Goal: Information Seeking & Learning: Find specific fact

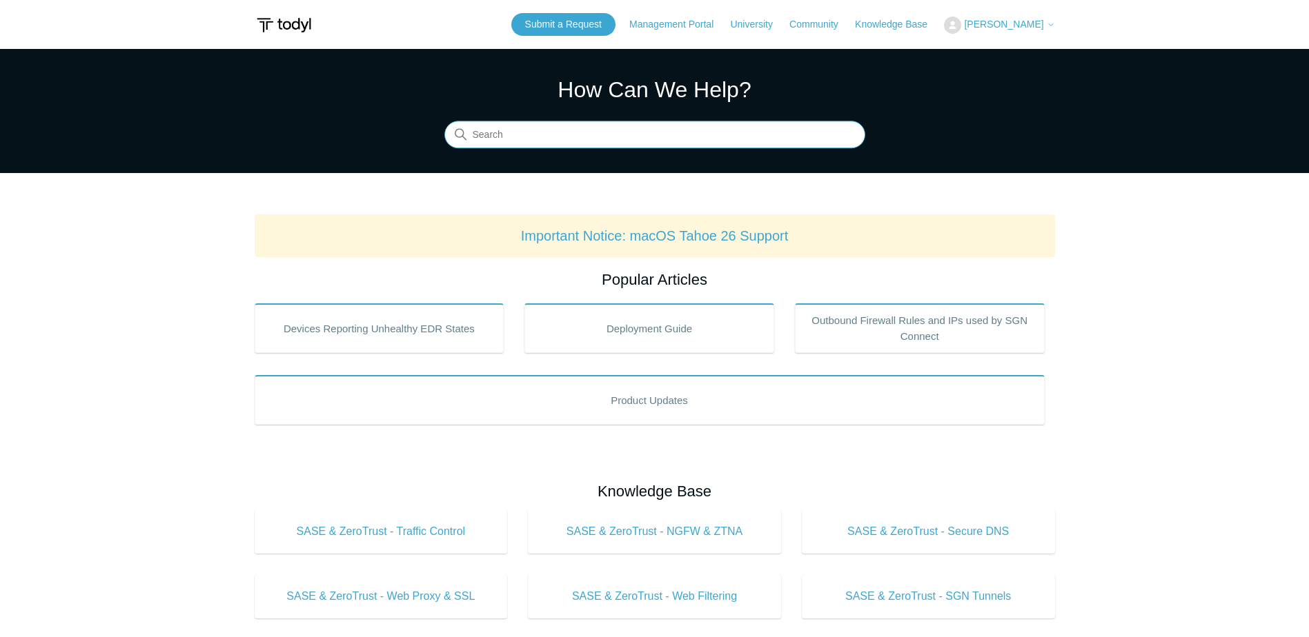
click at [609, 134] on input "Search" at bounding box center [654, 135] width 421 height 28
type input "public IP"
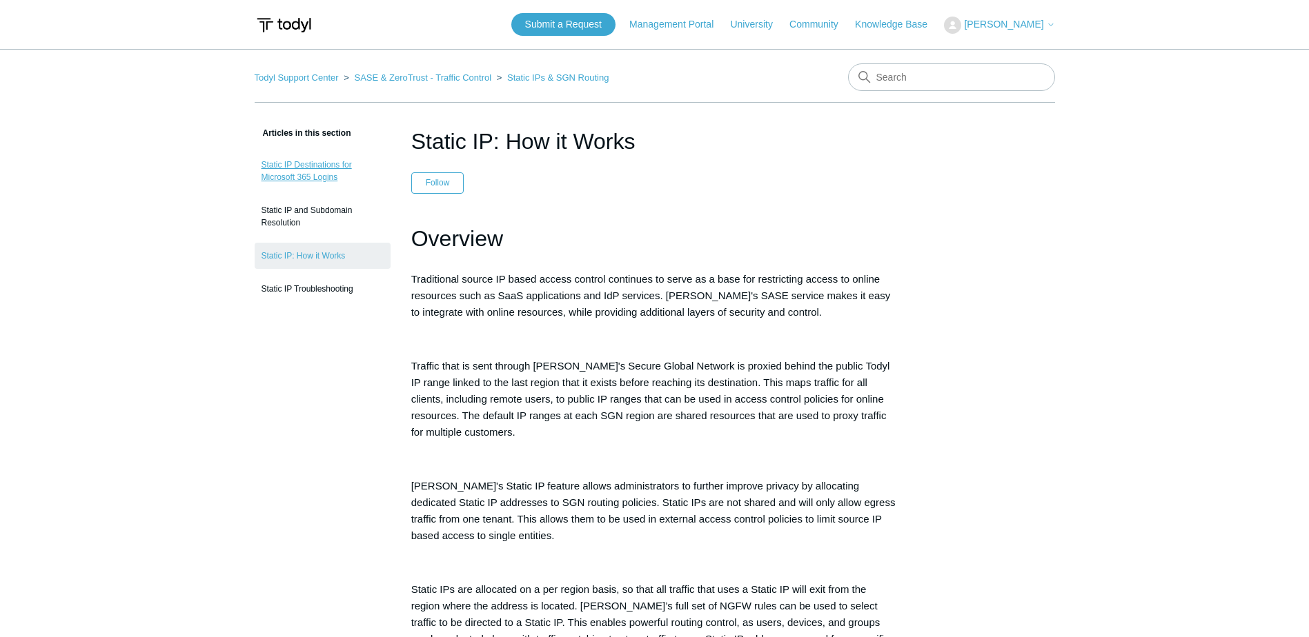
click at [308, 166] on link "Static IP Destinations for Microsoft 365 Logins" at bounding box center [323, 171] width 136 height 39
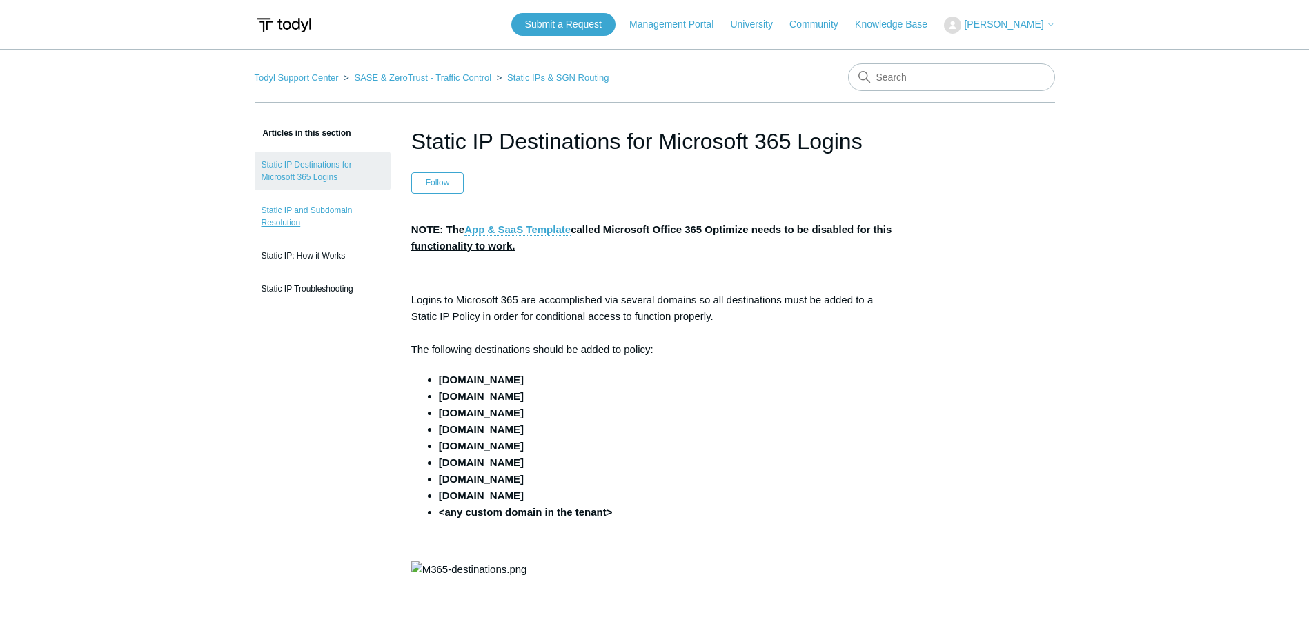
click at [277, 228] on link "Static IP and Subdomain Resolution" at bounding box center [323, 216] width 136 height 39
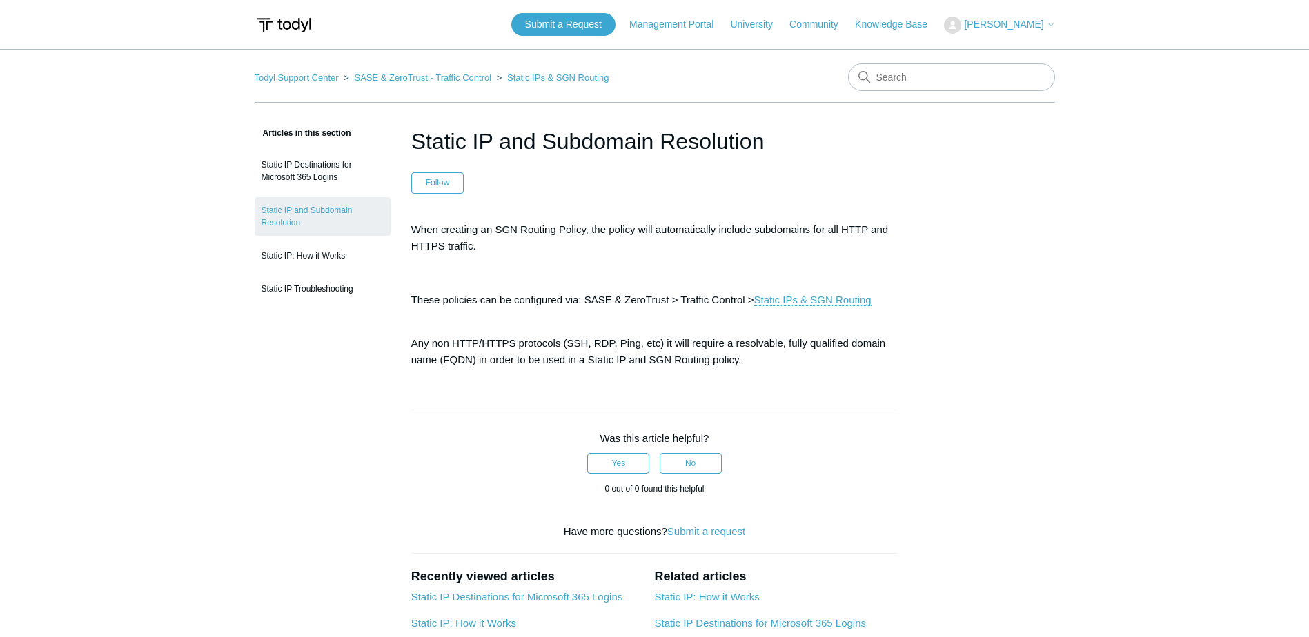
click at [450, 83] on ol "Todyl Support Center SASE & ZeroTrust - Traffic Control Static IPs & SGN Routing" at bounding box center [432, 78] width 355 height 16
click at [432, 79] on link "SASE & ZeroTrust - Traffic Control" at bounding box center [422, 77] width 137 height 10
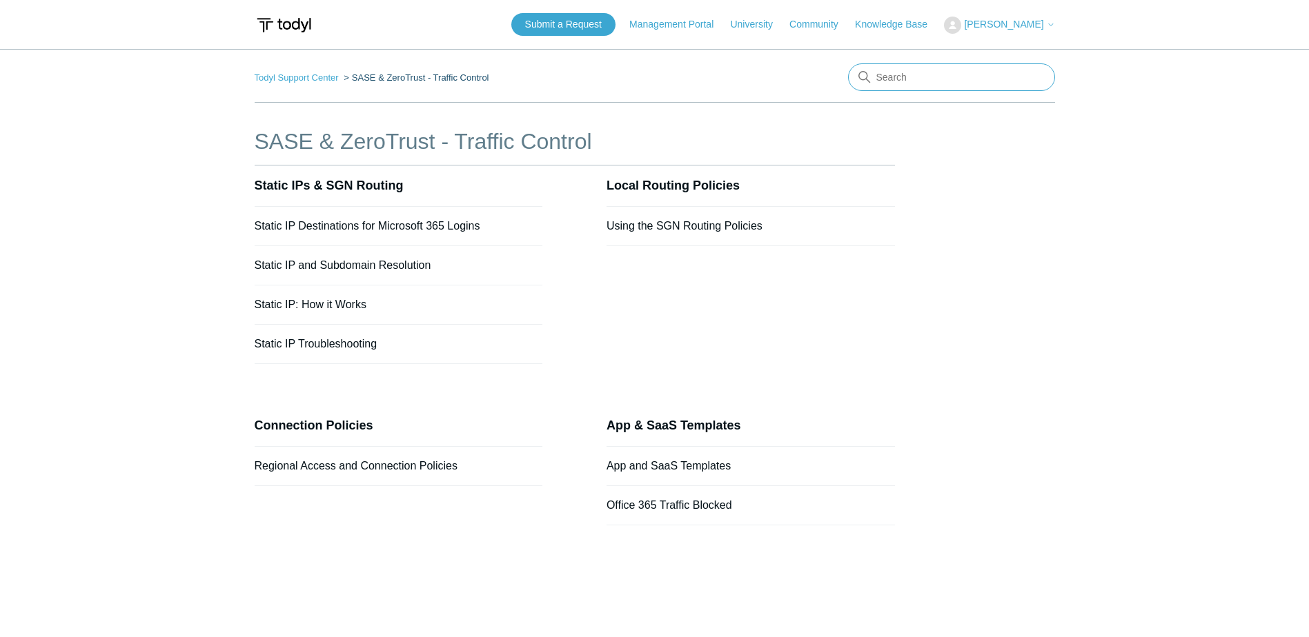
click at [891, 72] on input "Search" at bounding box center [951, 77] width 207 height 28
type input "public ip"
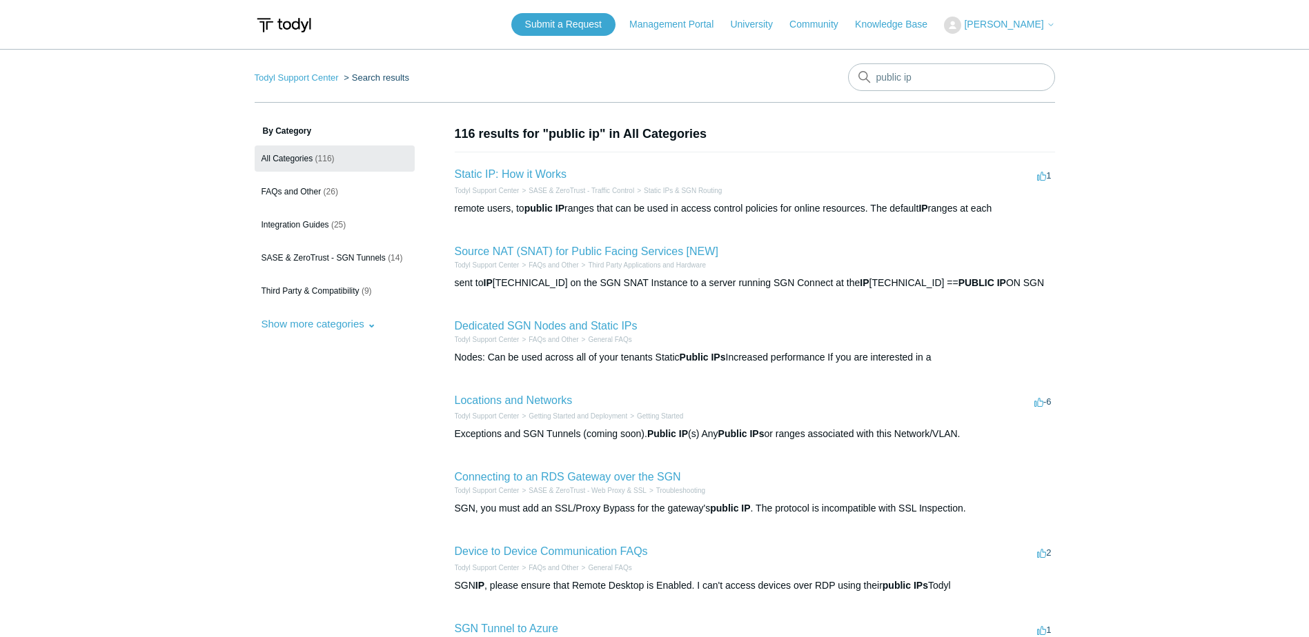
scroll to position [69, 0]
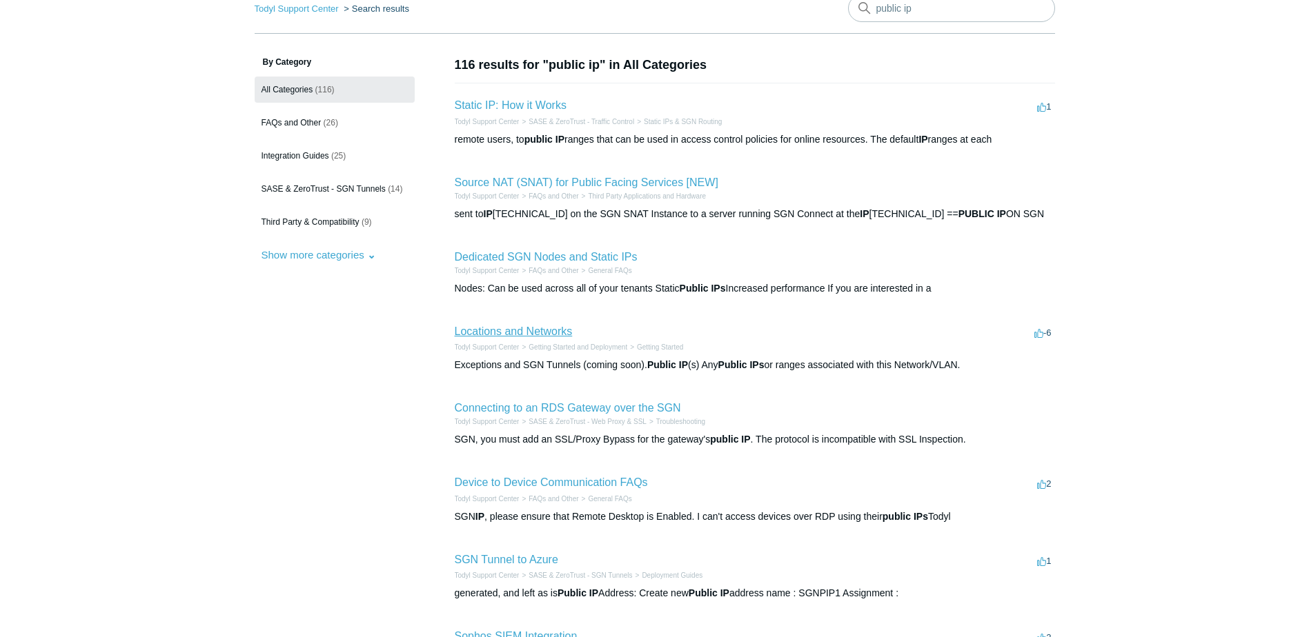
click at [473, 335] on link "Locations and Networks" at bounding box center [514, 332] width 118 height 12
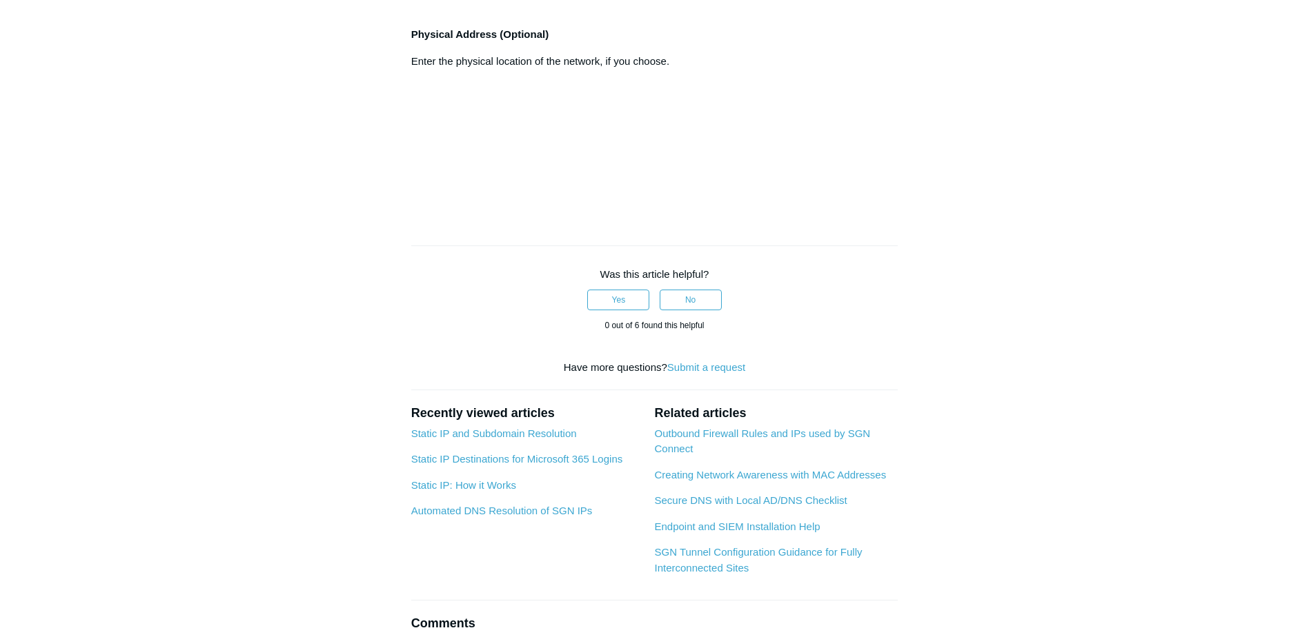
scroll to position [1035, 0]
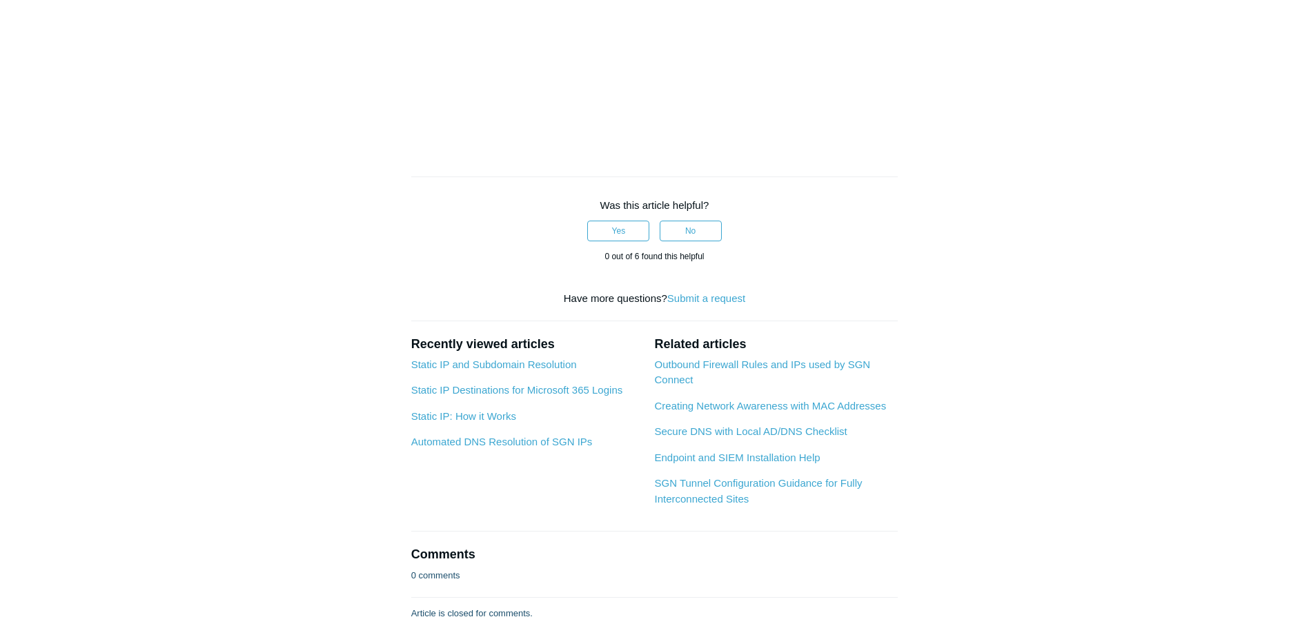
drag, startPoint x: 701, startPoint y: 371, endPoint x: 1045, endPoint y: 375, distance: 344.3
drag, startPoint x: 1045, startPoint y: 375, endPoint x: 795, endPoint y: 445, distance: 260.1
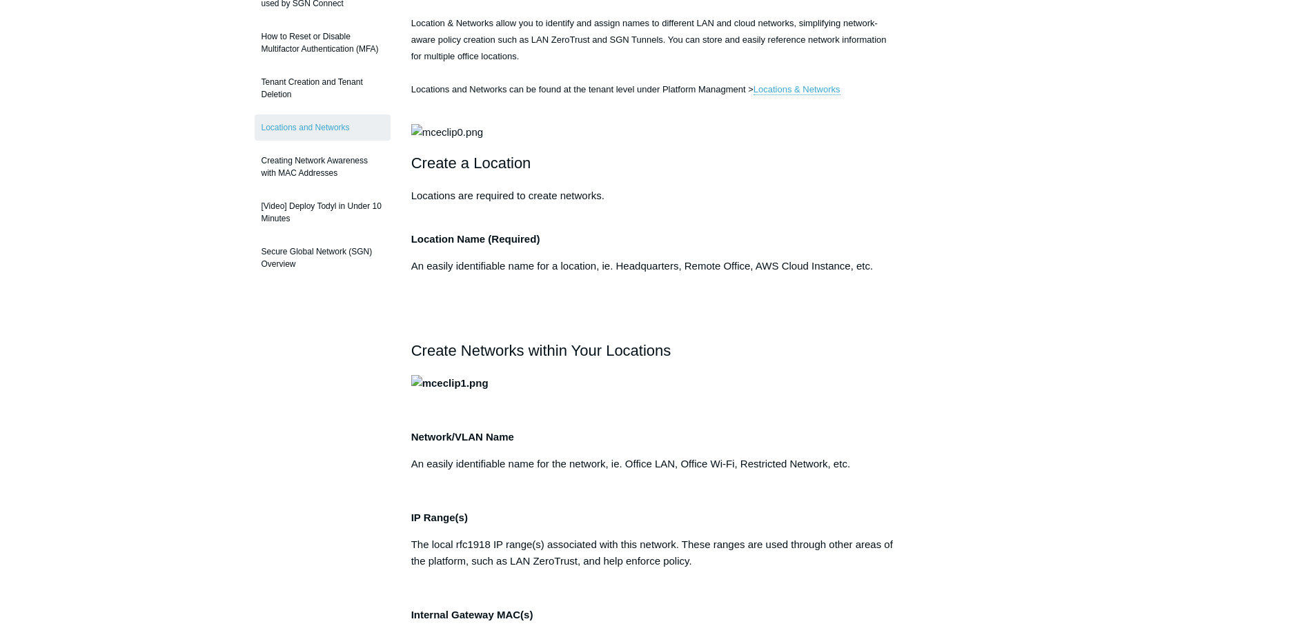
scroll to position [0, 0]
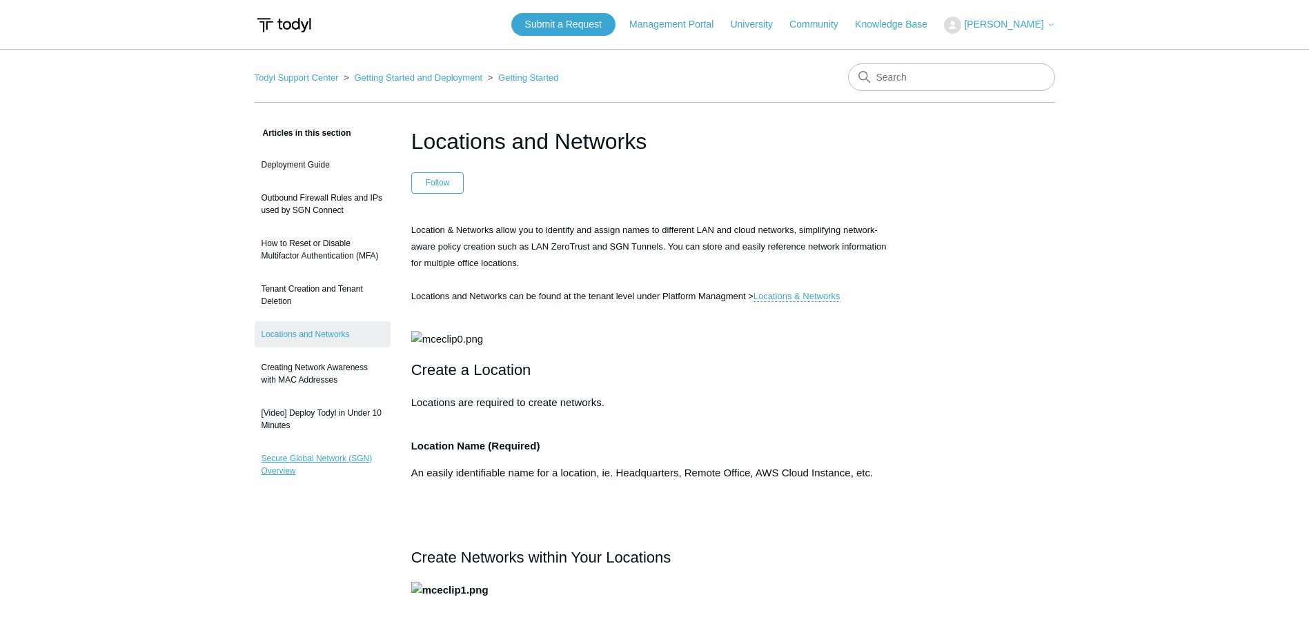
click at [302, 464] on link "Secure Global Network (SGN) Overview" at bounding box center [323, 465] width 136 height 39
